Goal: Go to known website: Go to known website

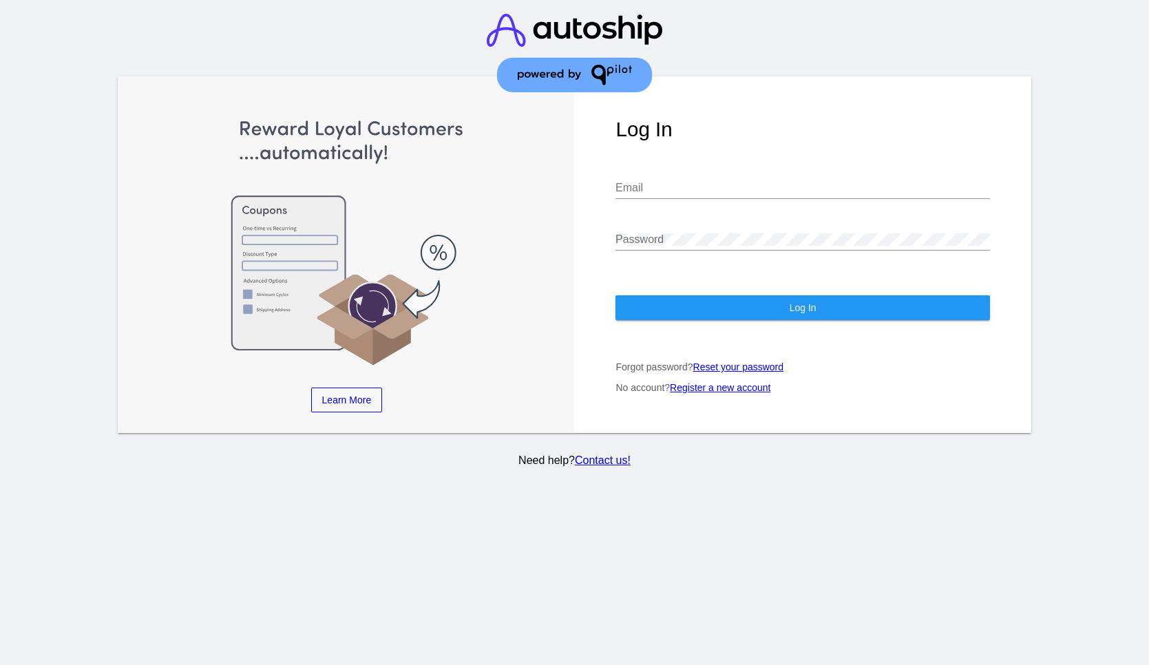
type input "[EMAIL_ADDRESS][DOMAIN_NAME]"
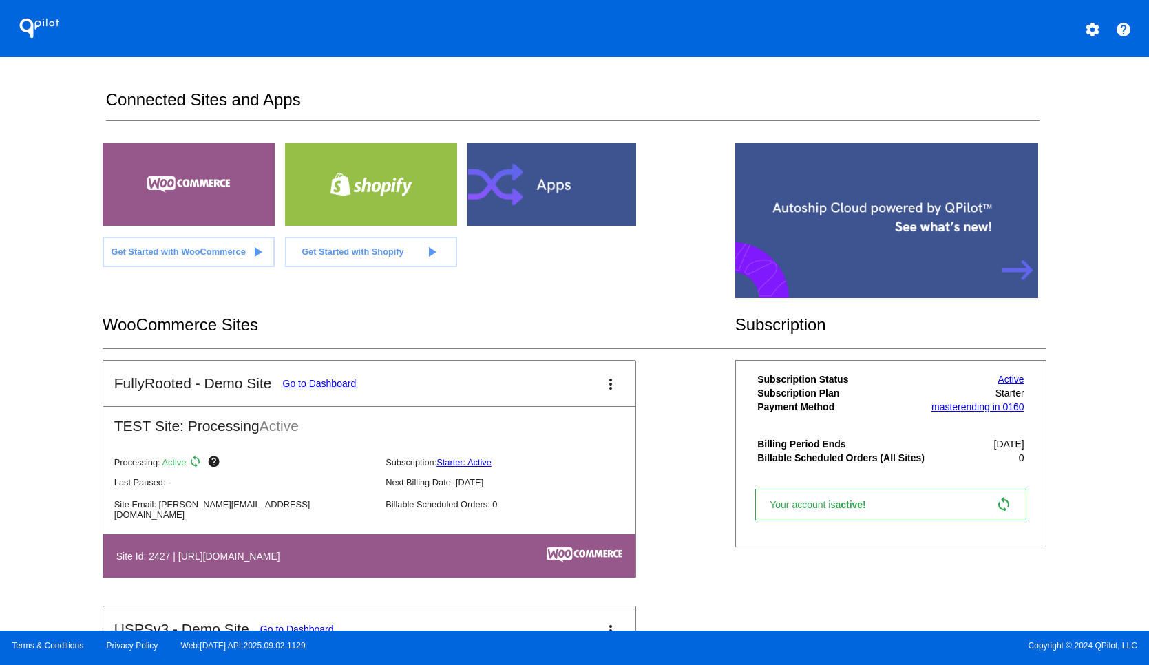
scroll to position [224, 0]
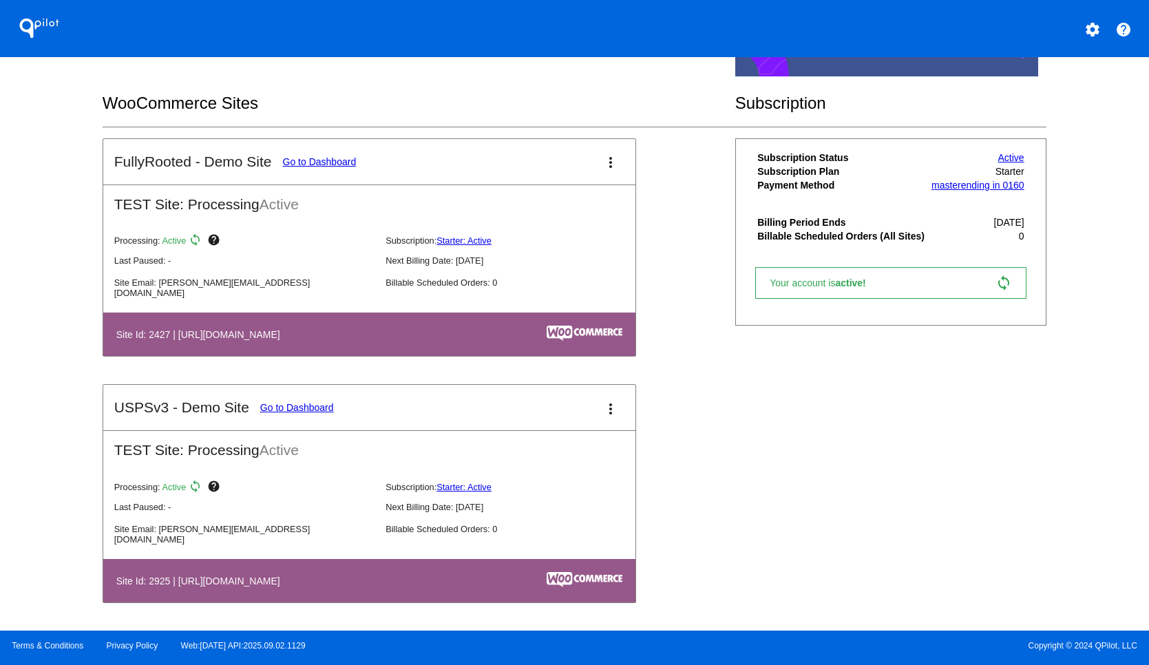
click at [339, 162] on link "Go to Dashboard" at bounding box center [320, 161] width 74 height 11
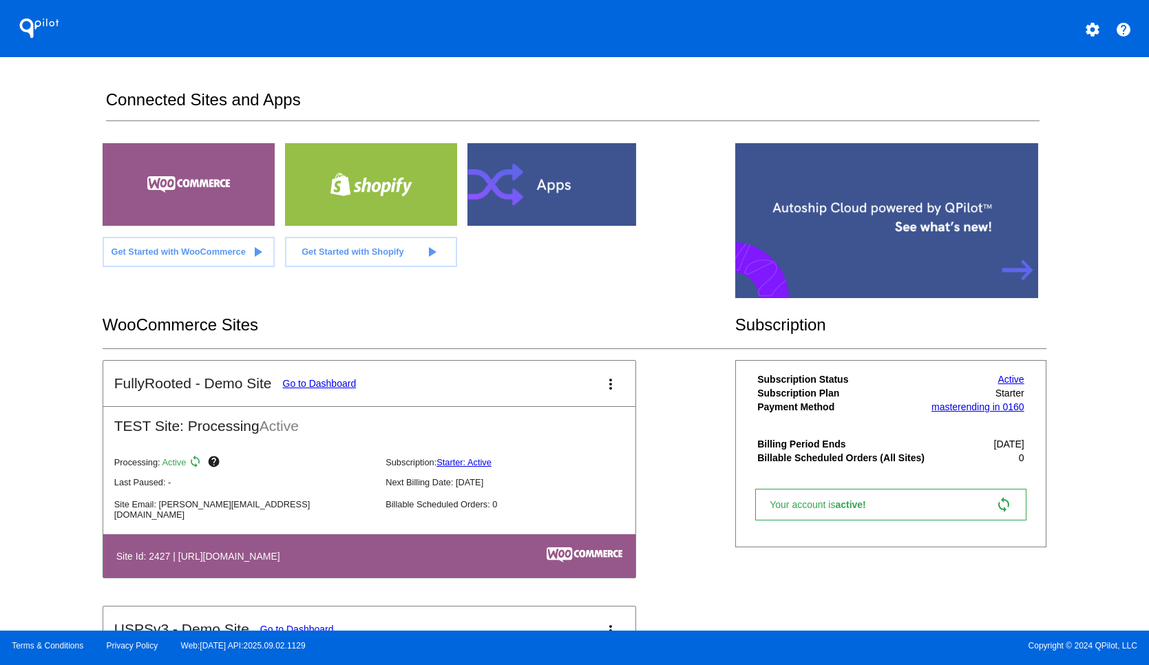
scroll to position [224, 0]
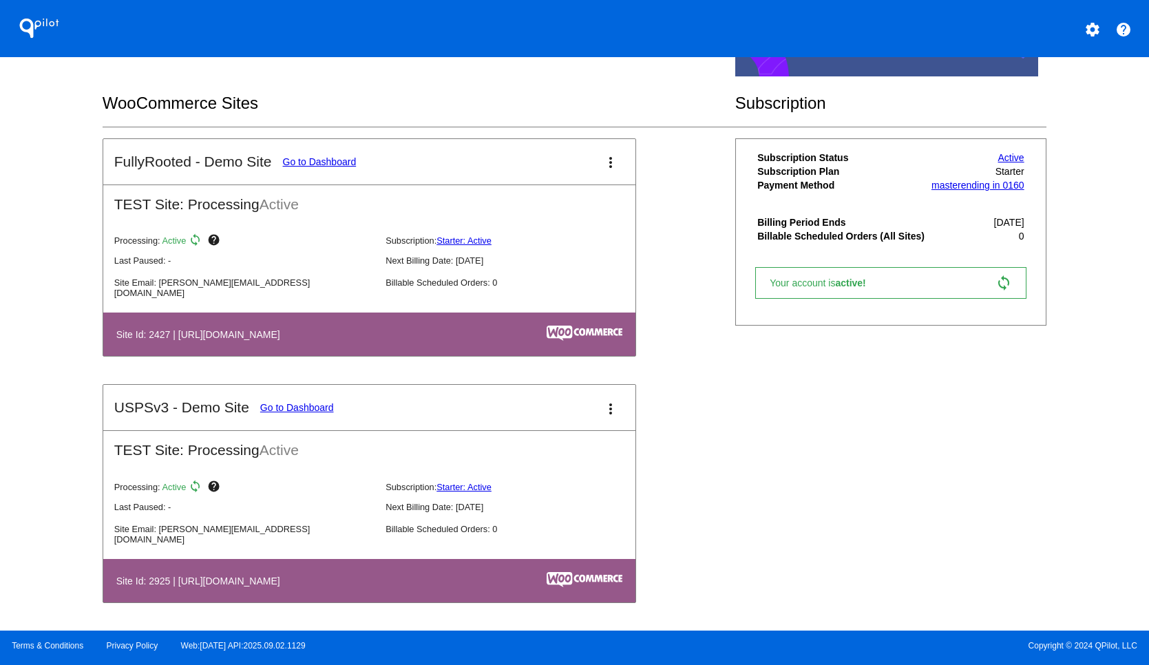
click at [327, 410] on link "Go to Dashboard" at bounding box center [297, 407] width 74 height 11
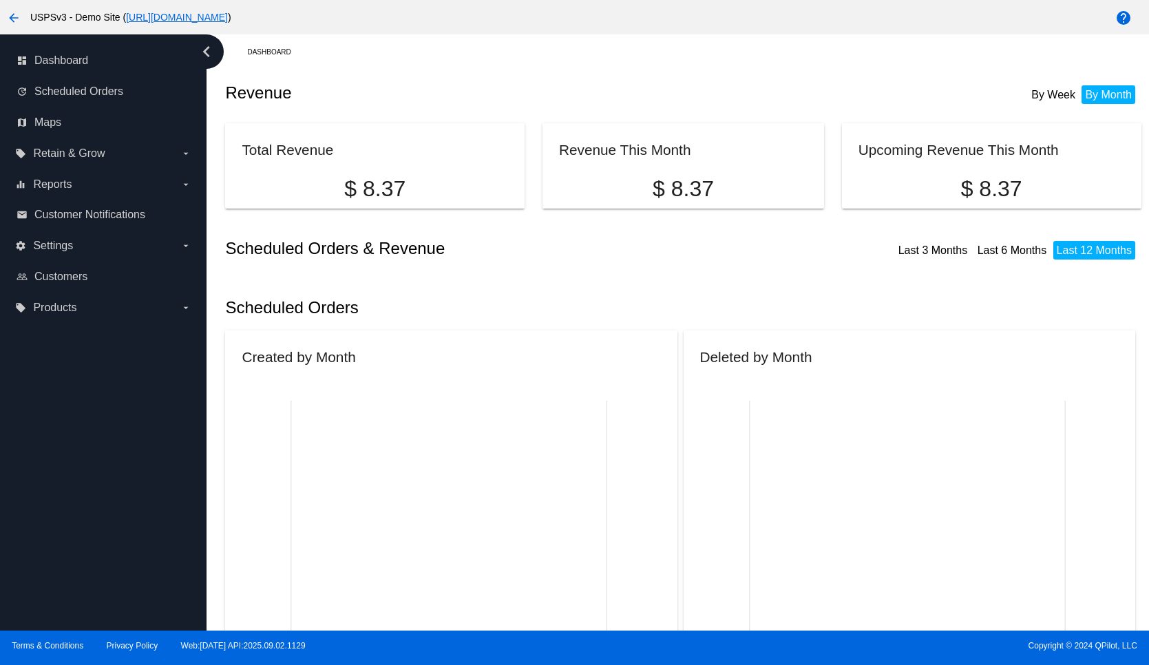
click at [228, 14] on link "[URL][DOMAIN_NAME]" at bounding box center [177, 17] width 102 height 11
